Goal: Task Accomplishment & Management: Use online tool/utility

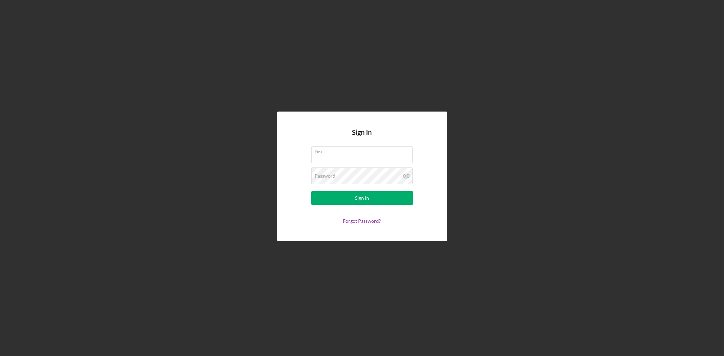
type input "[EMAIL_ADDRESS][DOMAIN_NAME]"
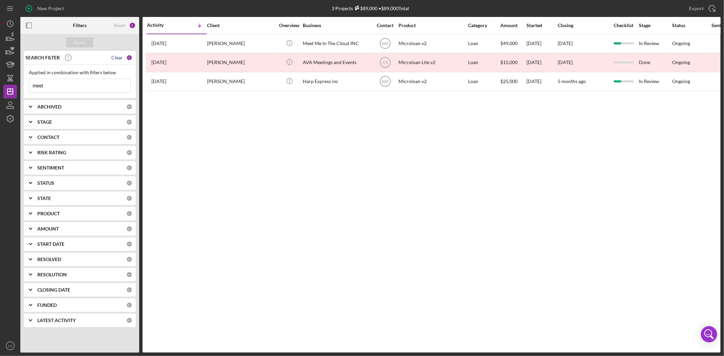
click at [120, 58] on div "Clear" at bounding box center [117, 57] width 12 height 5
click at [86, 42] on button "Apply" at bounding box center [79, 42] width 27 height 10
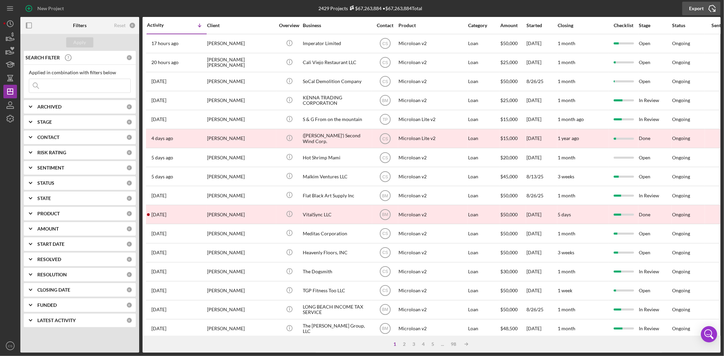
click at [705, 7] on icon "Icon/Export" at bounding box center [712, 8] width 17 height 17
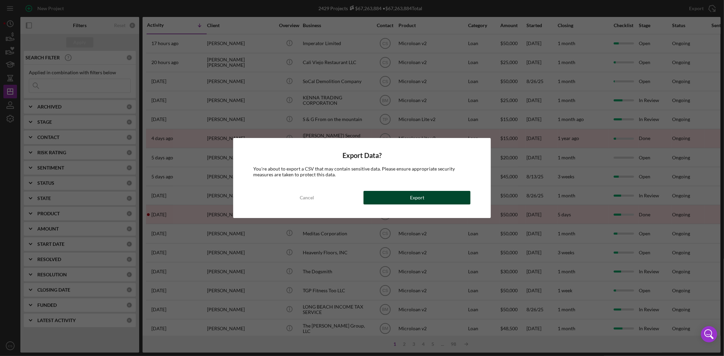
click at [387, 198] on button "Export" at bounding box center [417, 198] width 107 height 14
